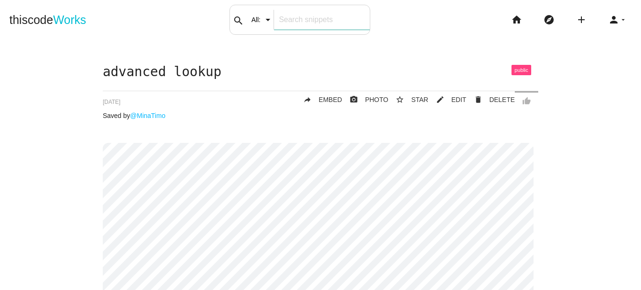
click at [277, 26] on div "search All: All: Code: Title: Tag: All: Code: Title: Tag:" at bounding box center [300, 20] width 141 height 30
click at [64, 23] on span "Works" at bounding box center [69, 19] width 33 height 13
click at [280, 21] on input "text" at bounding box center [321, 20] width 95 height 20
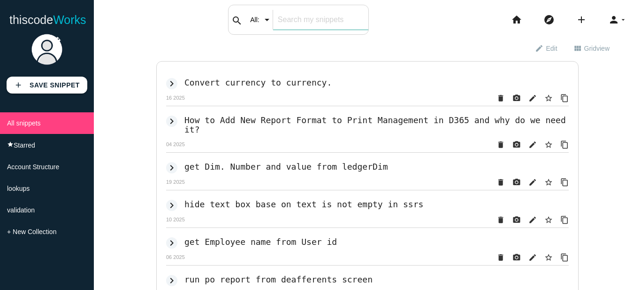
drag, startPoint x: 0, startPoint y: 0, endPoint x: 280, endPoint y: 21, distance: 281.0
click at [280, 21] on input "text" at bounding box center [320, 20] width 95 height 20
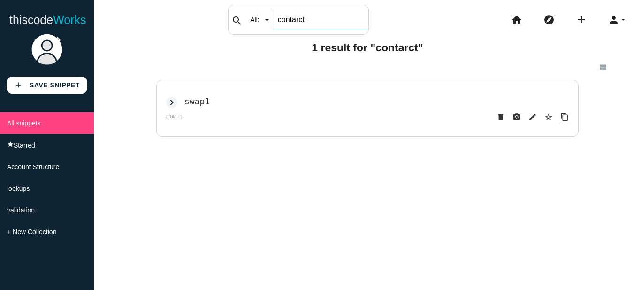
click at [293, 22] on input "contarct" at bounding box center [320, 20] width 95 height 20
type input "contract"
